Goal: Transaction & Acquisition: Download file/media

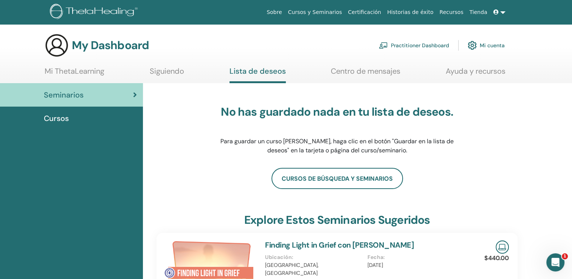
click at [79, 122] on div "Cursos" at bounding box center [71, 118] width 131 height 11
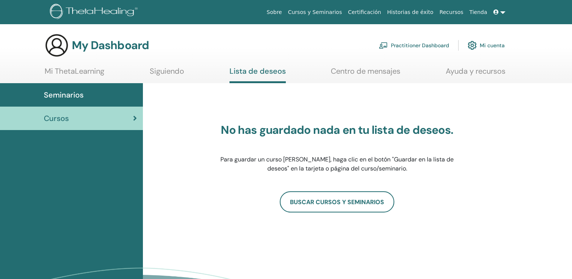
click at [67, 119] on span "Cursos" at bounding box center [56, 118] width 25 height 11
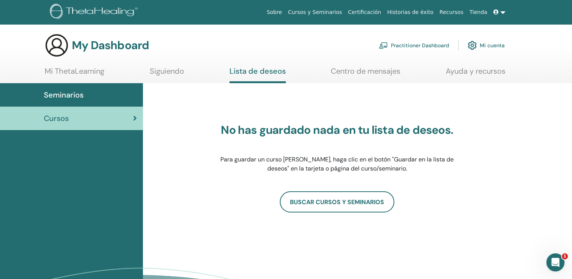
click at [67, 70] on link "Mi ThetaLearning" at bounding box center [75, 74] width 60 height 15
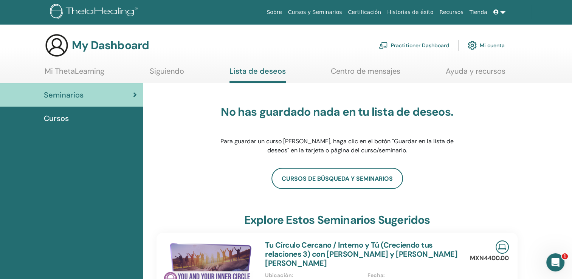
click at [65, 115] on span "Cursos" at bounding box center [56, 118] width 25 height 11
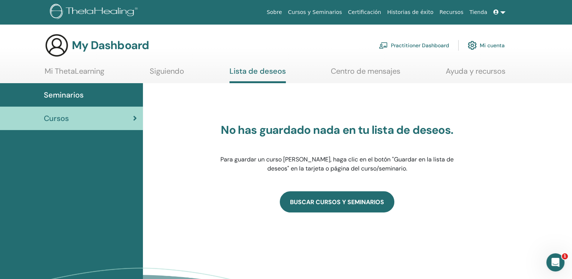
click at [355, 209] on link "BUSCAR CURSOS Y SEMINARIOS" at bounding box center [337, 201] width 115 height 21
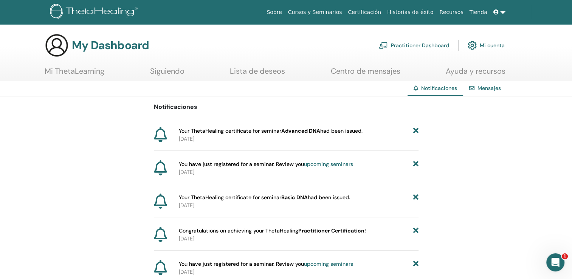
click at [283, 134] on span "Your ThetaHealing certificate for seminar Advanced DNA had been issued." at bounding box center [271, 131] width 184 height 8
click at [185, 128] on span "Your ThetaHealing certificate for seminar Advanced DNA had been issued." at bounding box center [271, 131] width 184 height 8
click at [158, 136] on icon at bounding box center [160, 134] width 13 height 15
click at [269, 138] on p "2025-08-24" at bounding box center [299, 139] width 240 height 8
click at [480, 88] on link "Mensajes" at bounding box center [488, 88] width 23 height 7
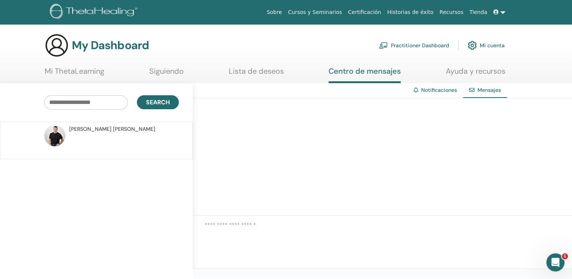
click at [430, 88] on link "Notificaciones" at bounding box center [439, 90] width 36 height 7
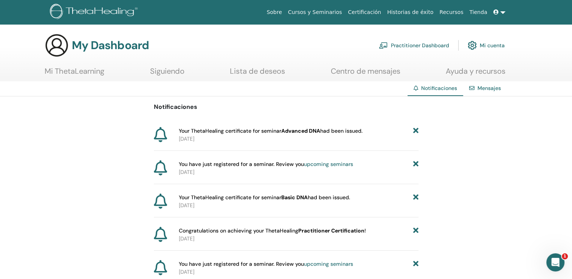
click at [348, 77] on link "Centro de mensajes" at bounding box center [366, 74] width 70 height 15
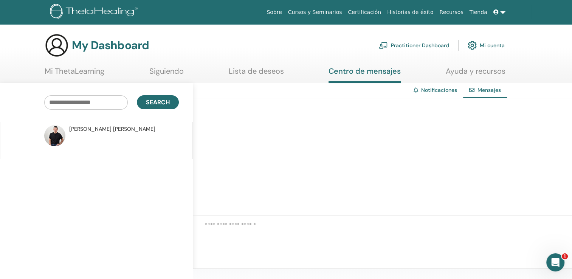
click at [255, 77] on link "Lista de deseos" at bounding box center [256, 74] width 55 height 15
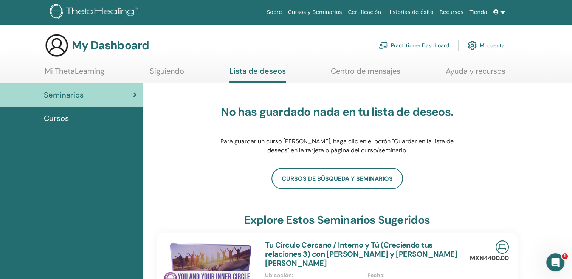
click at [164, 72] on link "Siguiendo" at bounding box center [167, 74] width 34 height 15
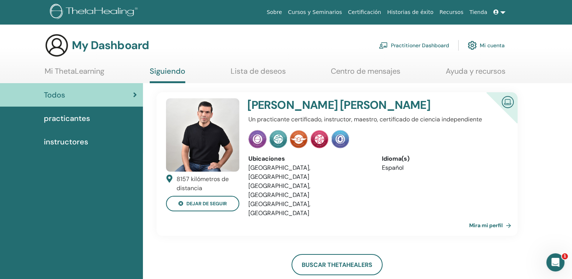
click at [90, 73] on link "Mi ThetaLearning" at bounding box center [75, 74] width 60 height 15
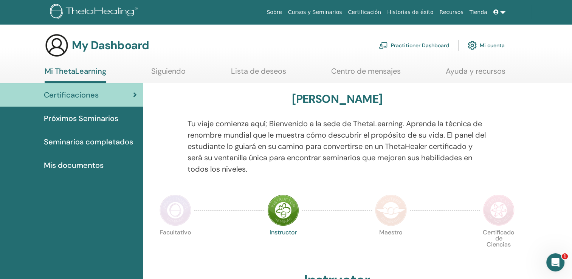
click at [109, 143] on span "Seminarios completados" at bounding box center [88, 141] width 89 height 11
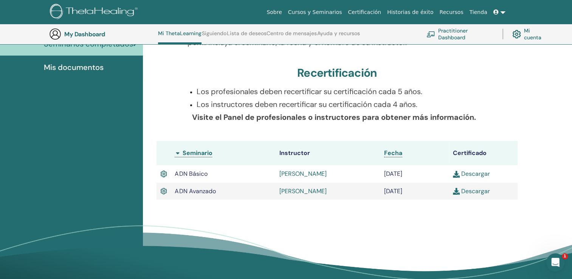
scroll to position [127, 0]
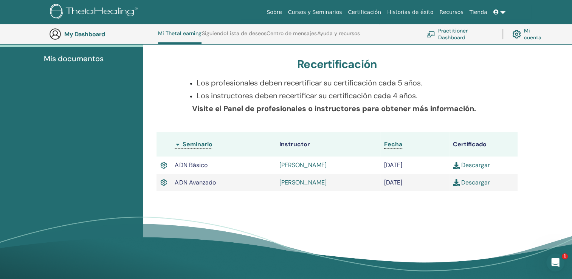
click at [464, 182] on link "Descargar" at bounding box center [471, 182] width 37 height 8
